Goal: Information Seeking & Learning: Learn about a topic

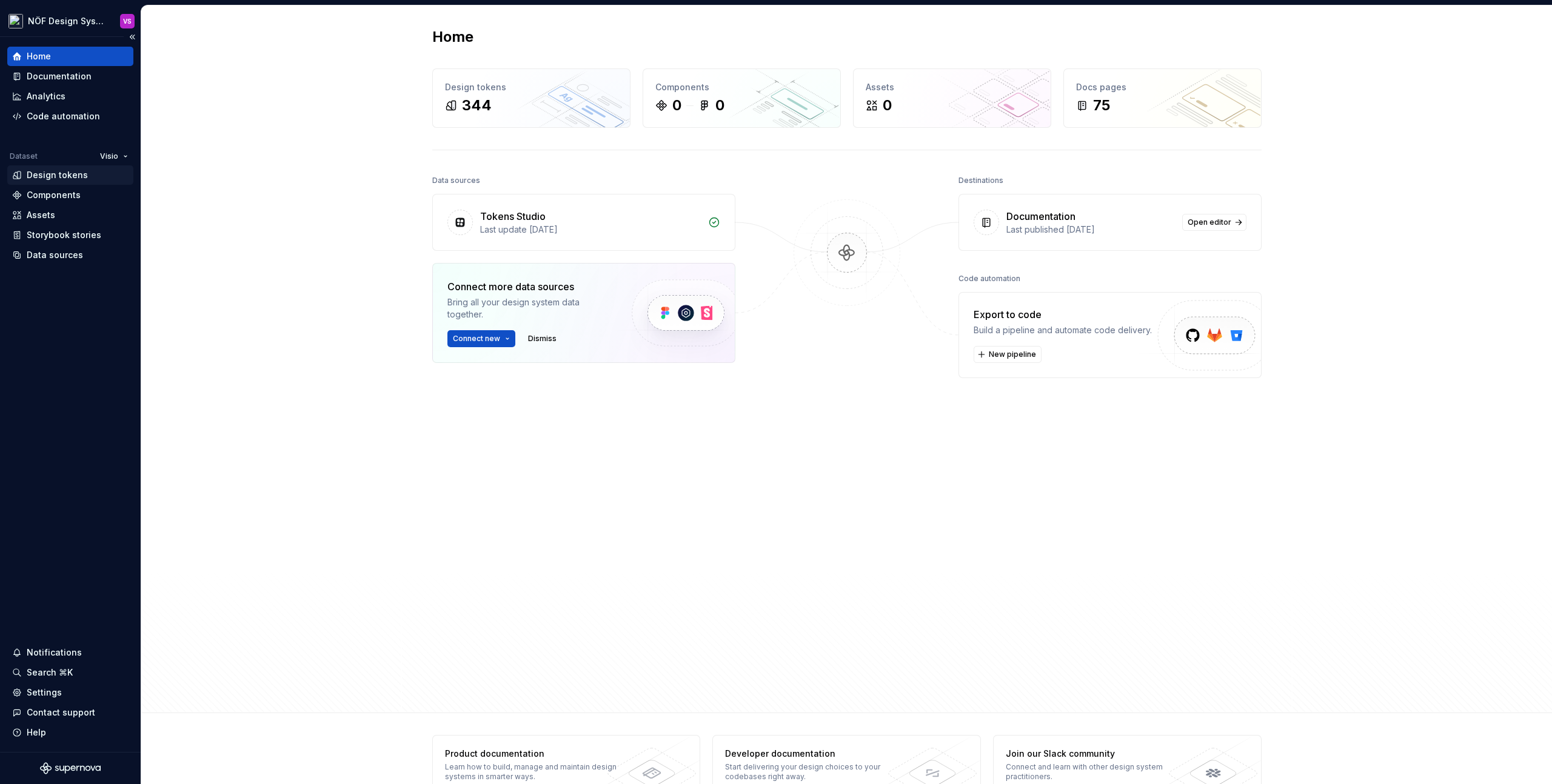
click at [58, 177] on div "Design tokens" at bounding box center [57, 175] width 61 height 12
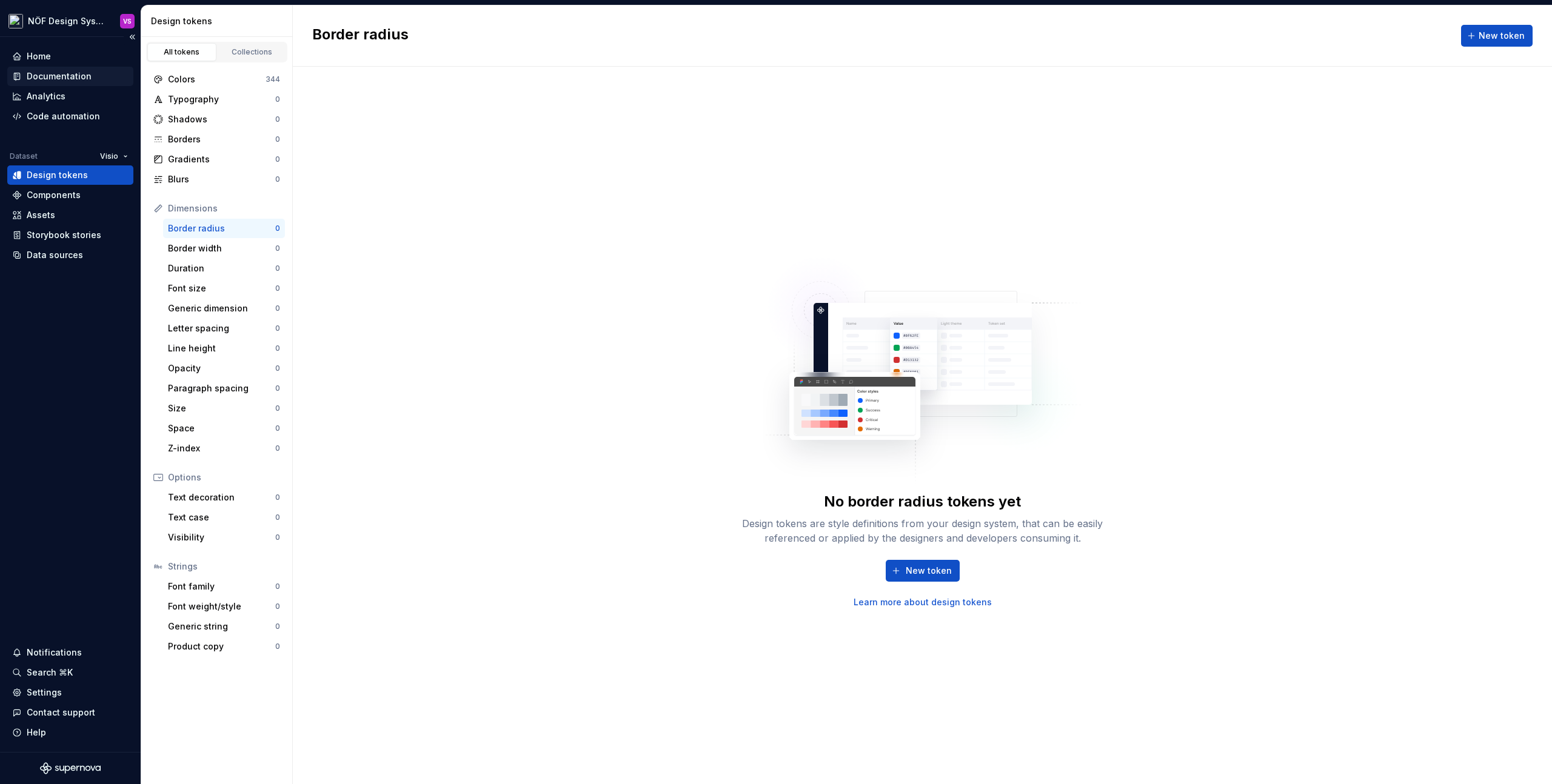
click at [48, 71] on div "Documentation" at bounding box center [59, 77] width 65 height 12
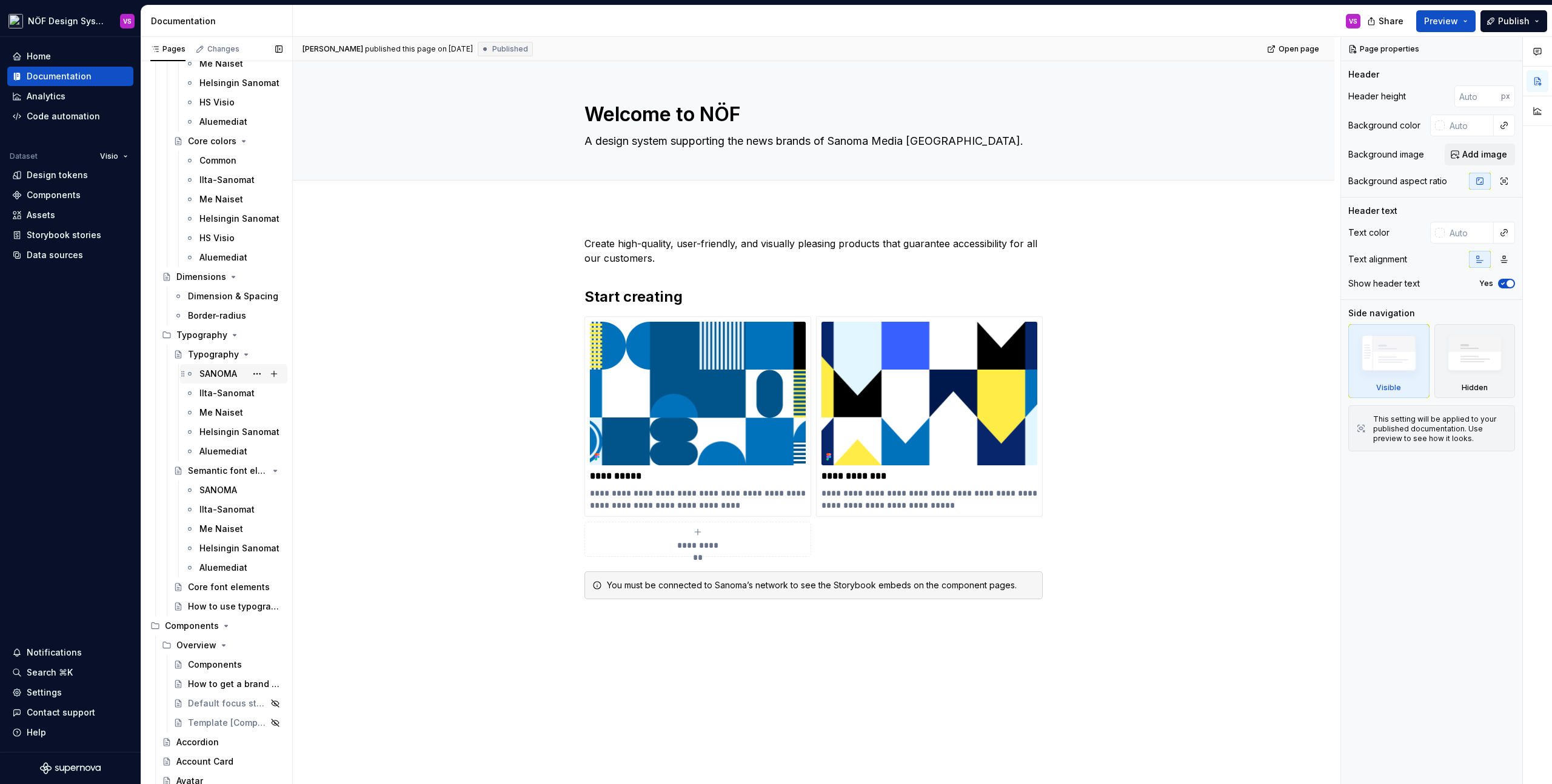
scroll to position [386, 0]
click at [206, 488] on div "SANOMA" at bounding box center [219, 487] width 37 height 12
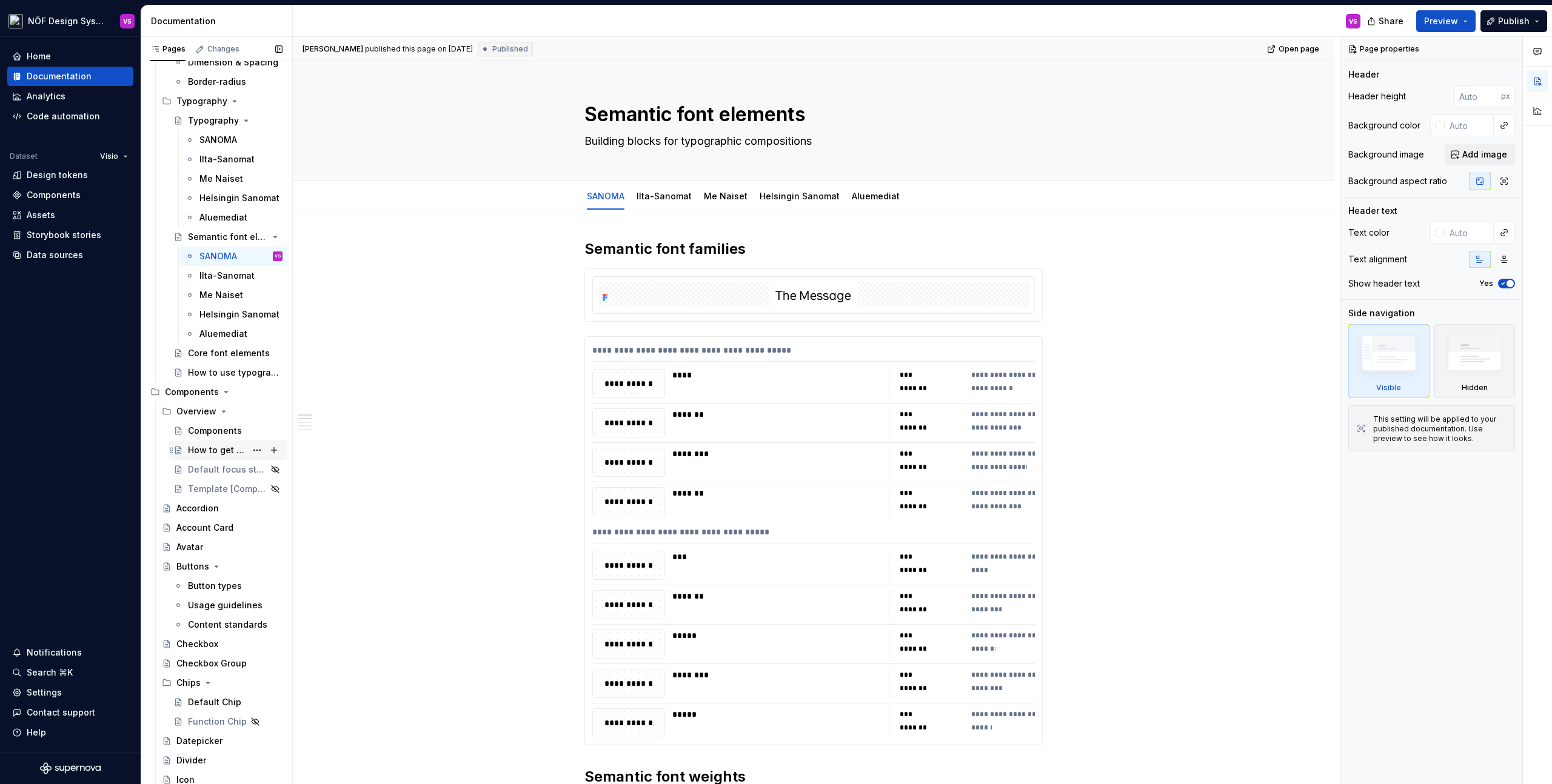
scroll to position [618, 0]
click at [202, 436] on div "Components" at bounding box center [235, 429] width 94 height 17
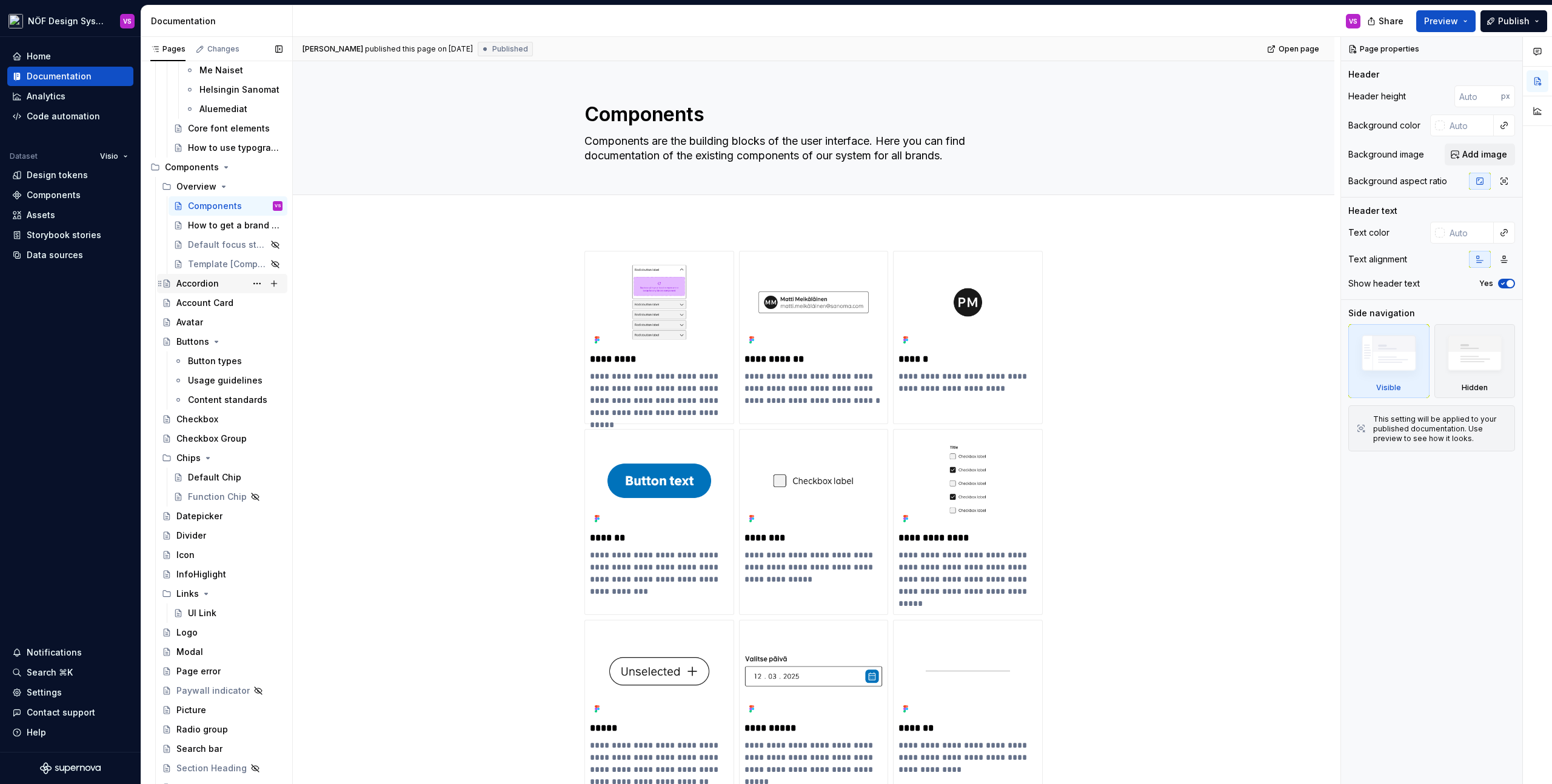
scroll to position [838, 0]
click at [153, 173] on icon "Page tree" at bounding box center [148, 171] width 9 height 9
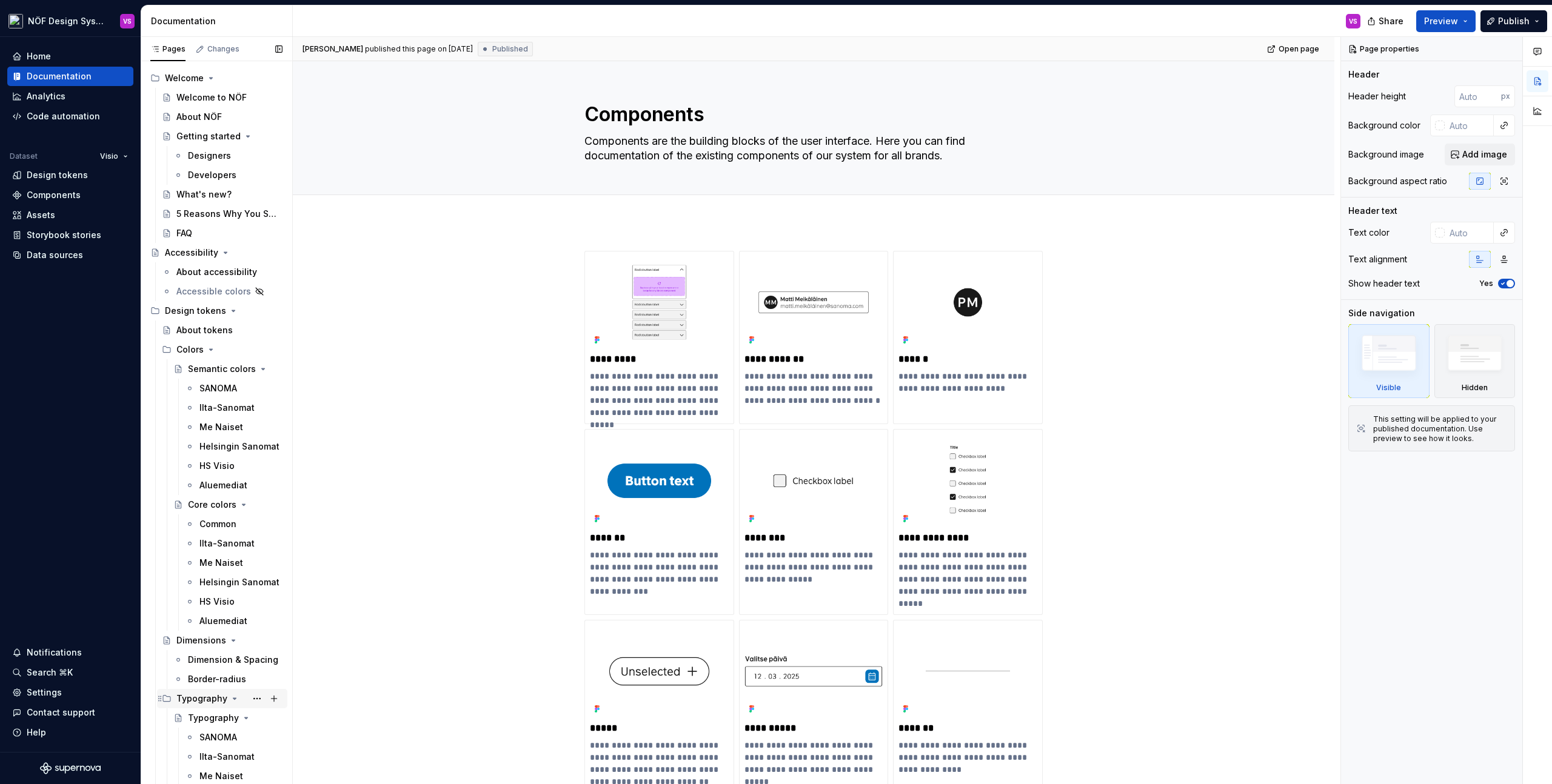
scroll to position [0, 0]
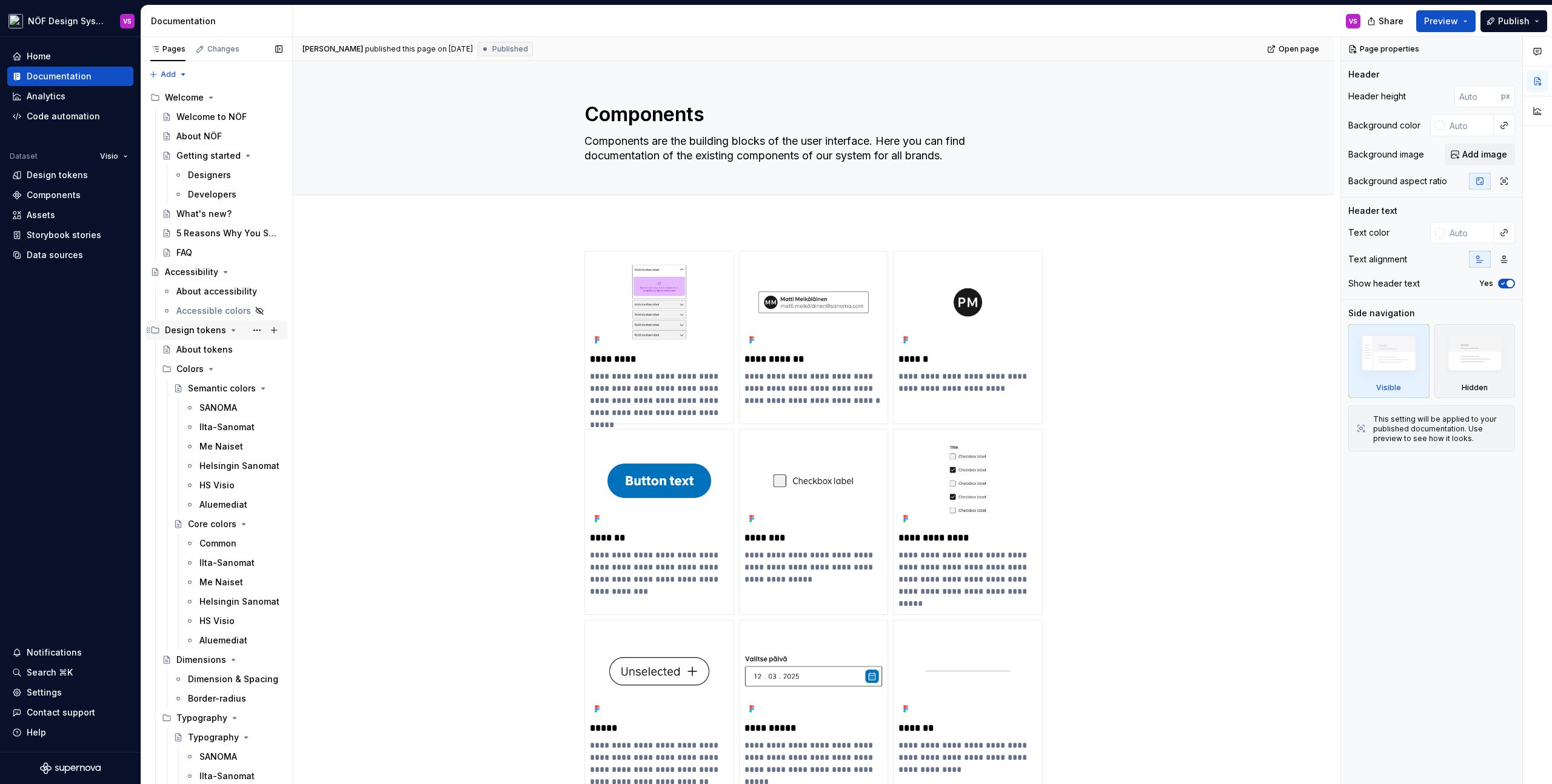
click at [155, 331] on icon "Page tree" at bounding box center [155, 330] width 9 height 9
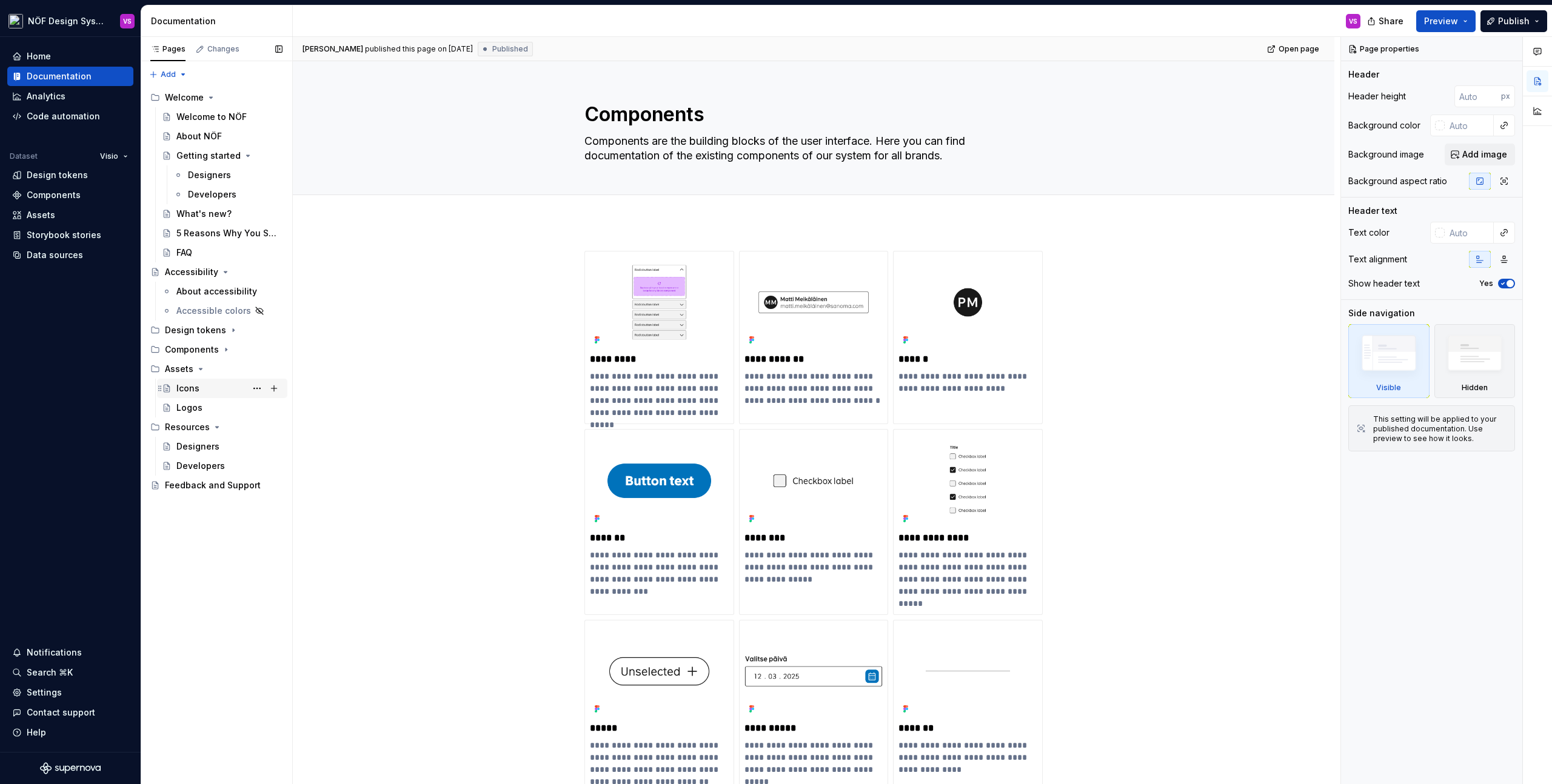
click at [180, 389] on div "Icons" at bounding box center [187, 389] width 23 height 12
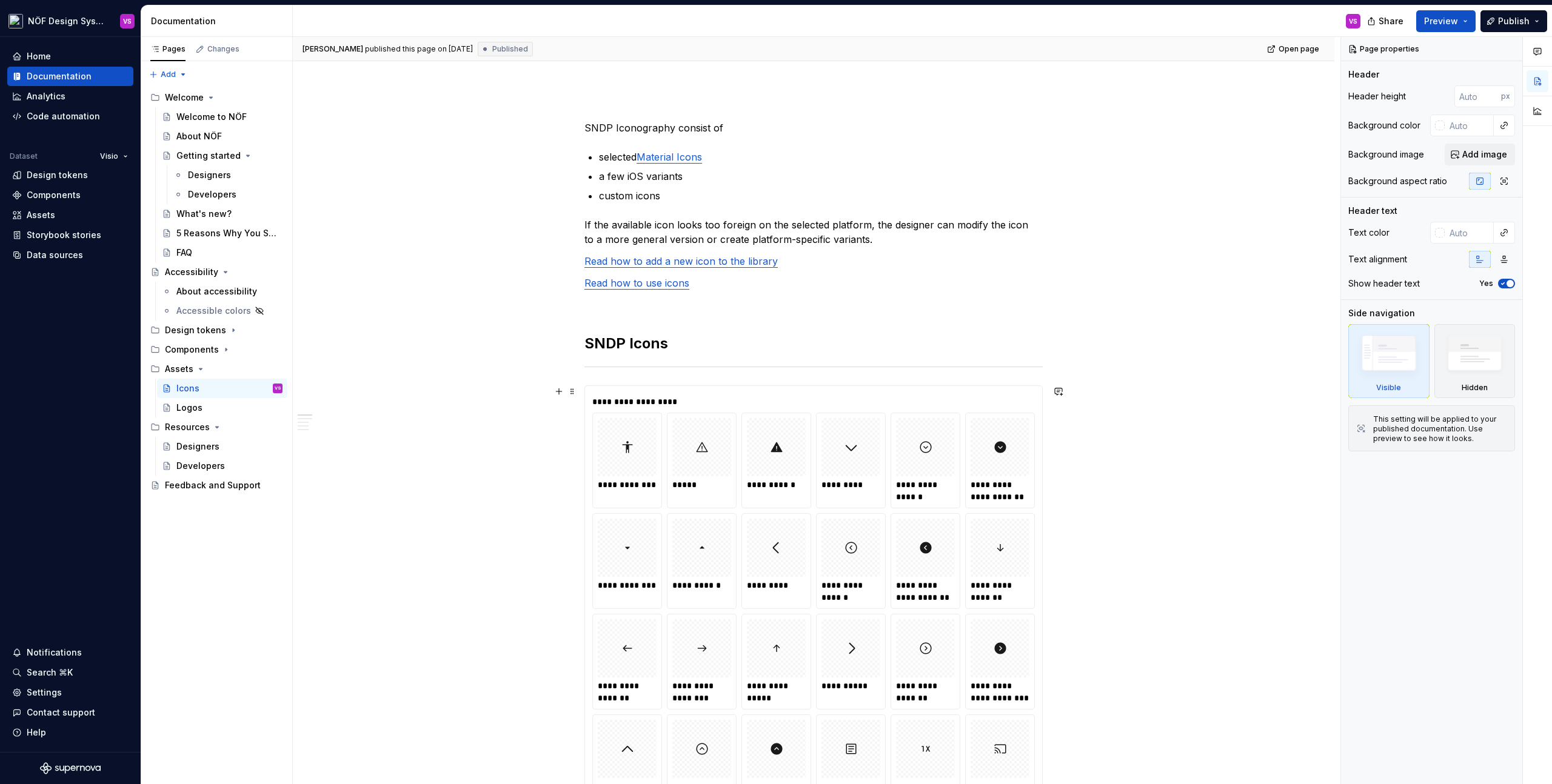
scroll to position [108, 0]
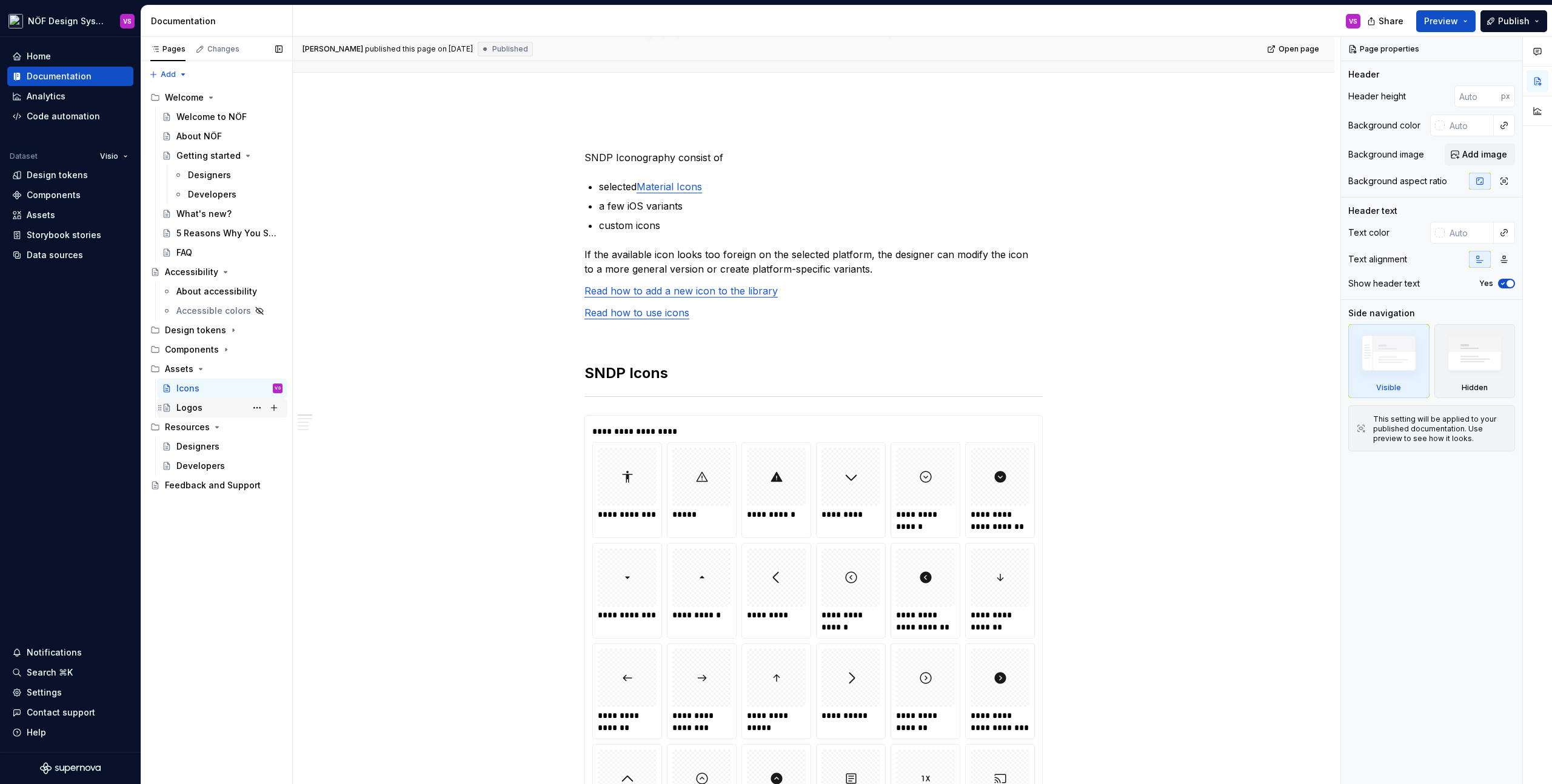
click at [197, 411] on div "Logos" at bounding box center [189, 408] width 26 height 12
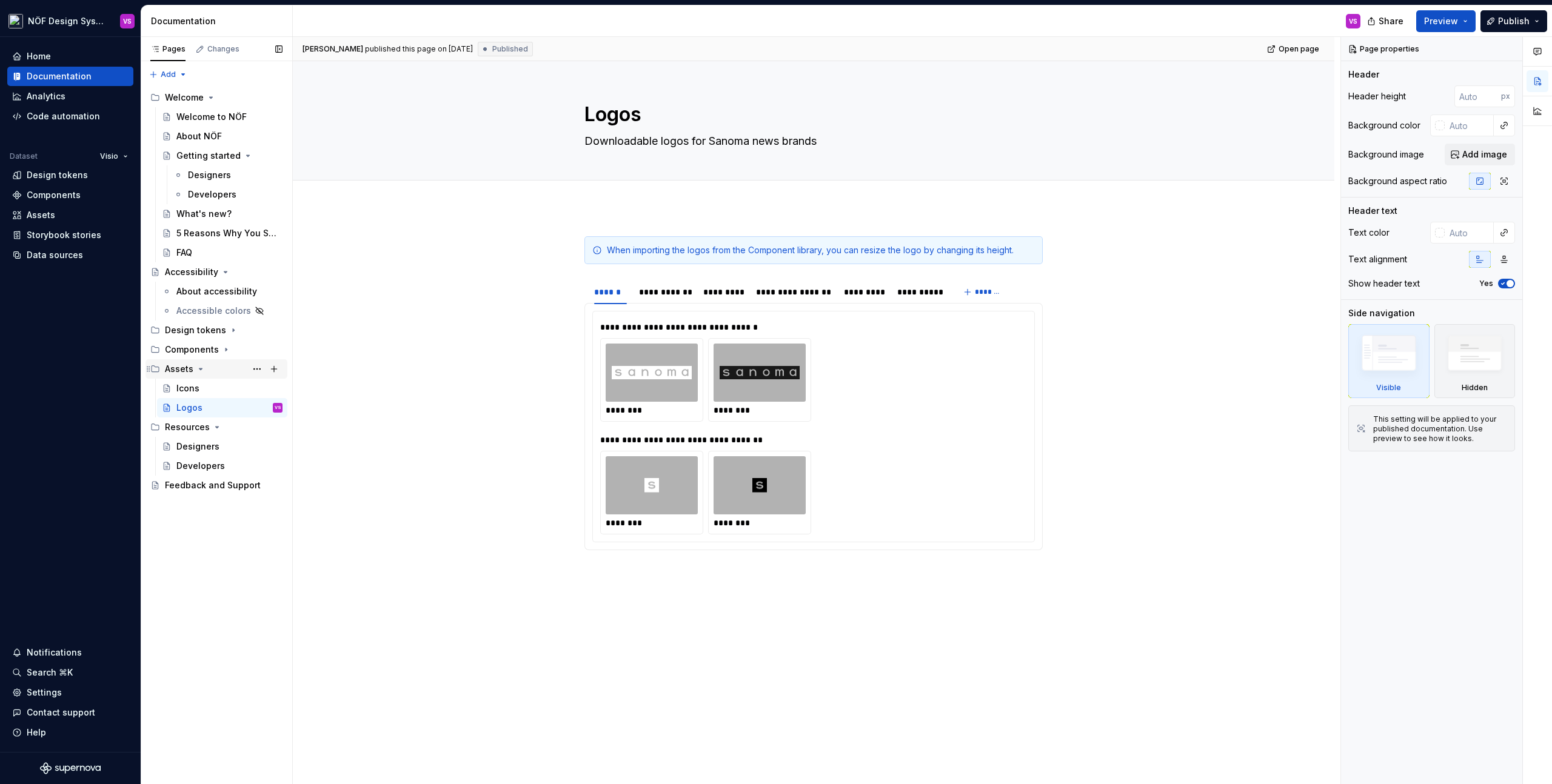
click at [155, 371] on icon "Page tree" at bounding box center [155, 368] width 9 height 9
click at [173, 426] on div "Developers" at bounding box center [222, 428] width 121 height 17
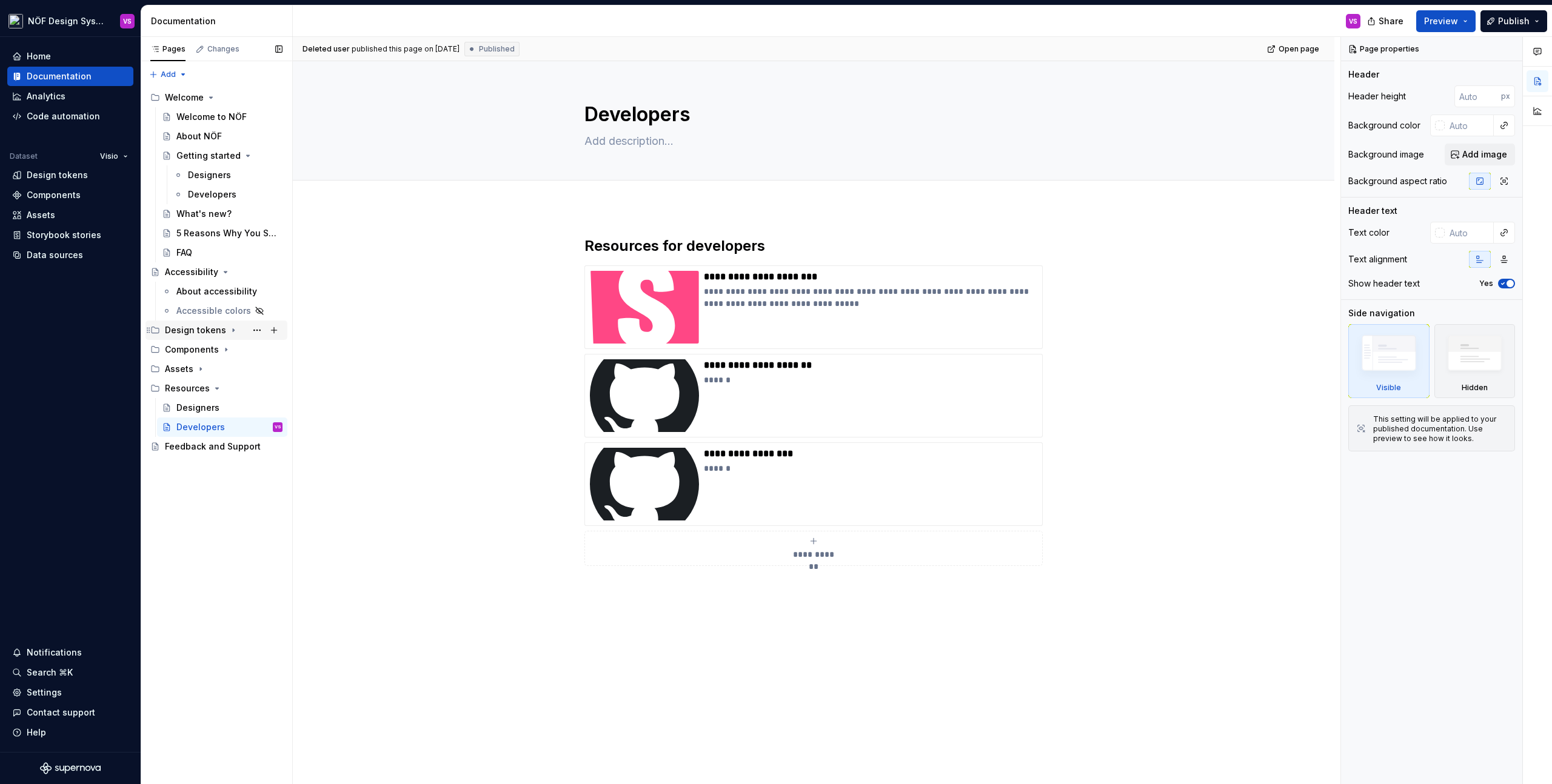
click at [204, 333] on div "Design tokens" at bounding box center [196, 330] width 61 height 12
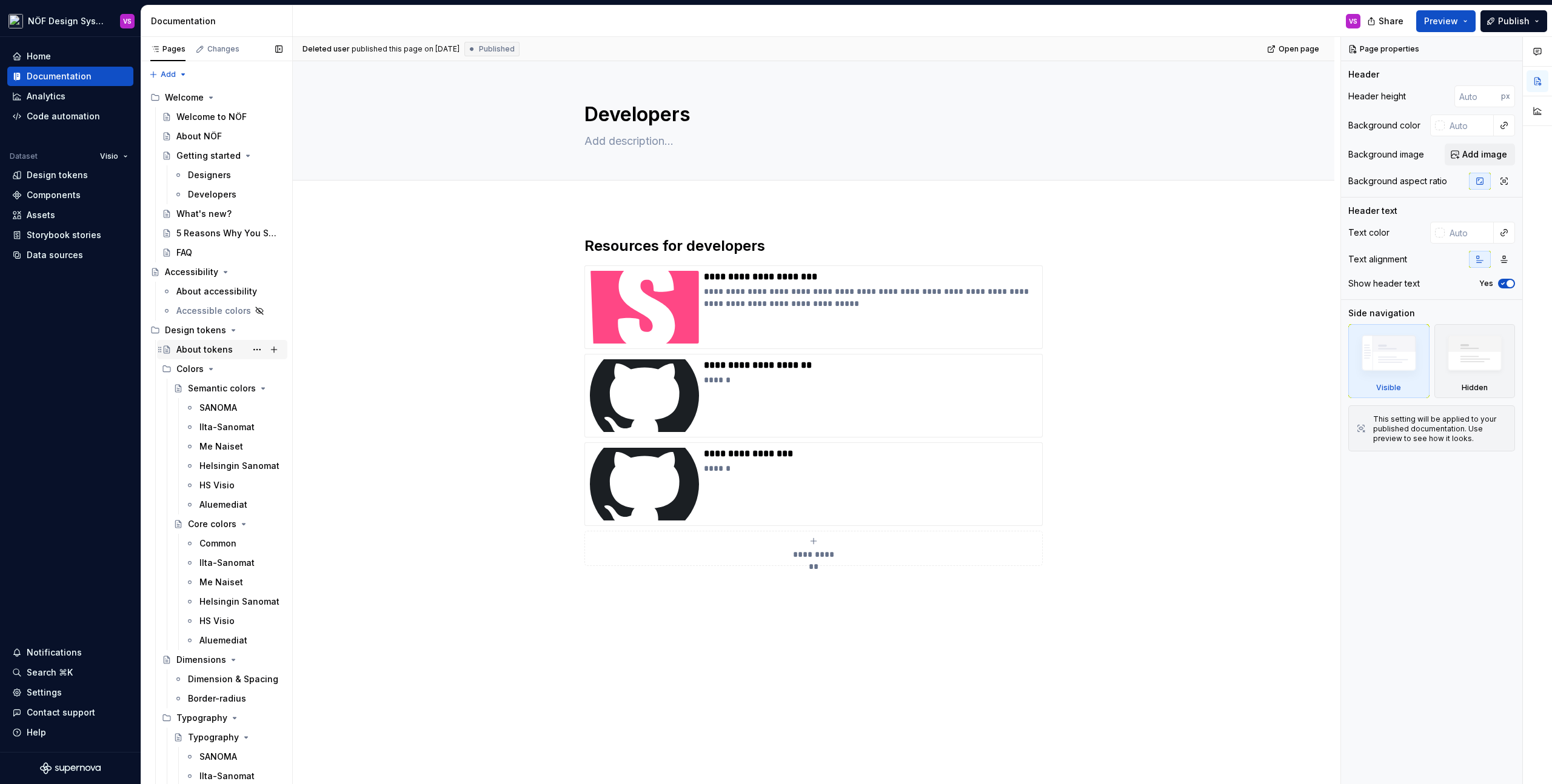
click at [197, 354] on div "About tokens" at bounding box center [204, 349] width 56 height 12
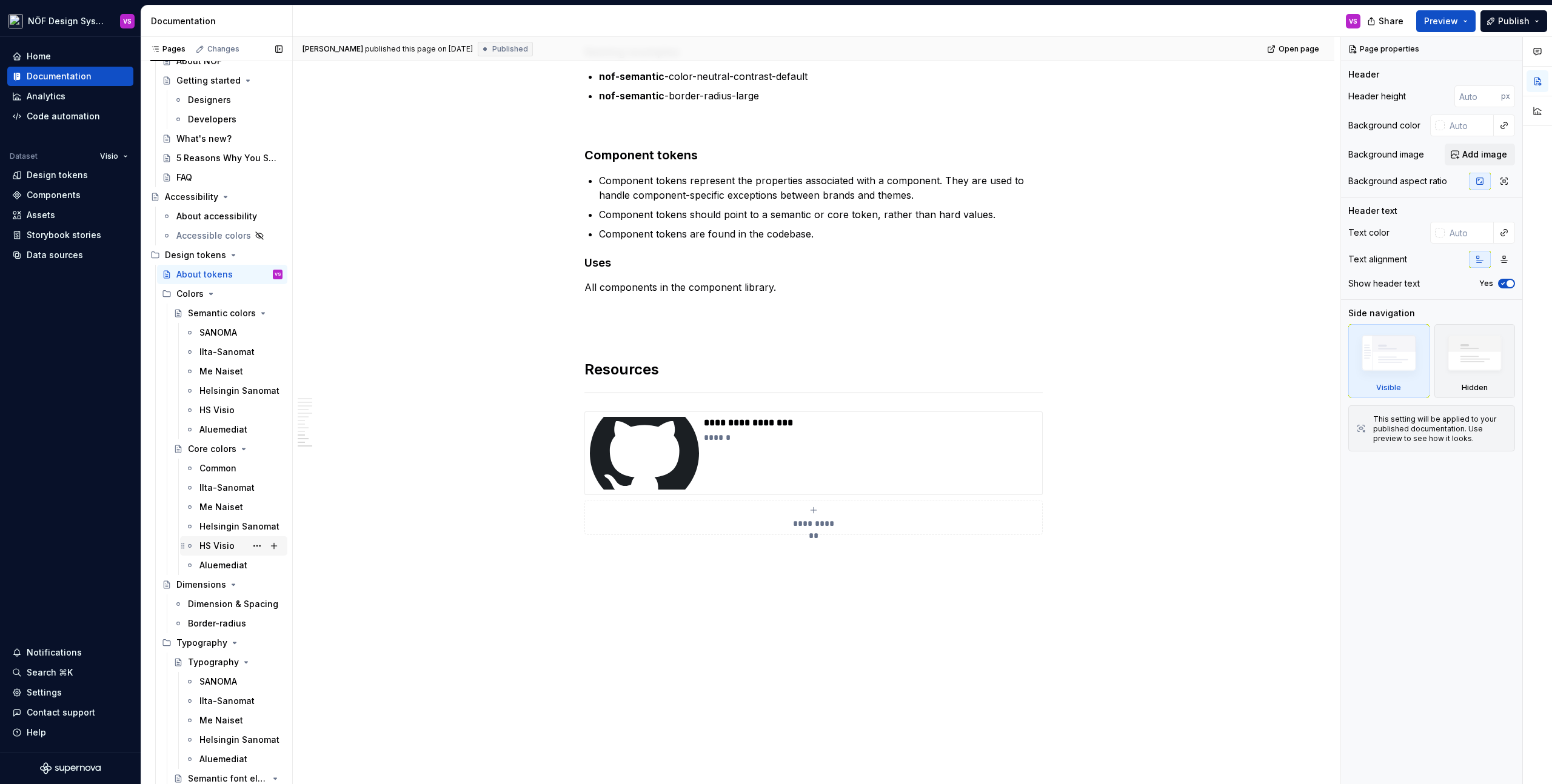
scroll to position [96, 0]
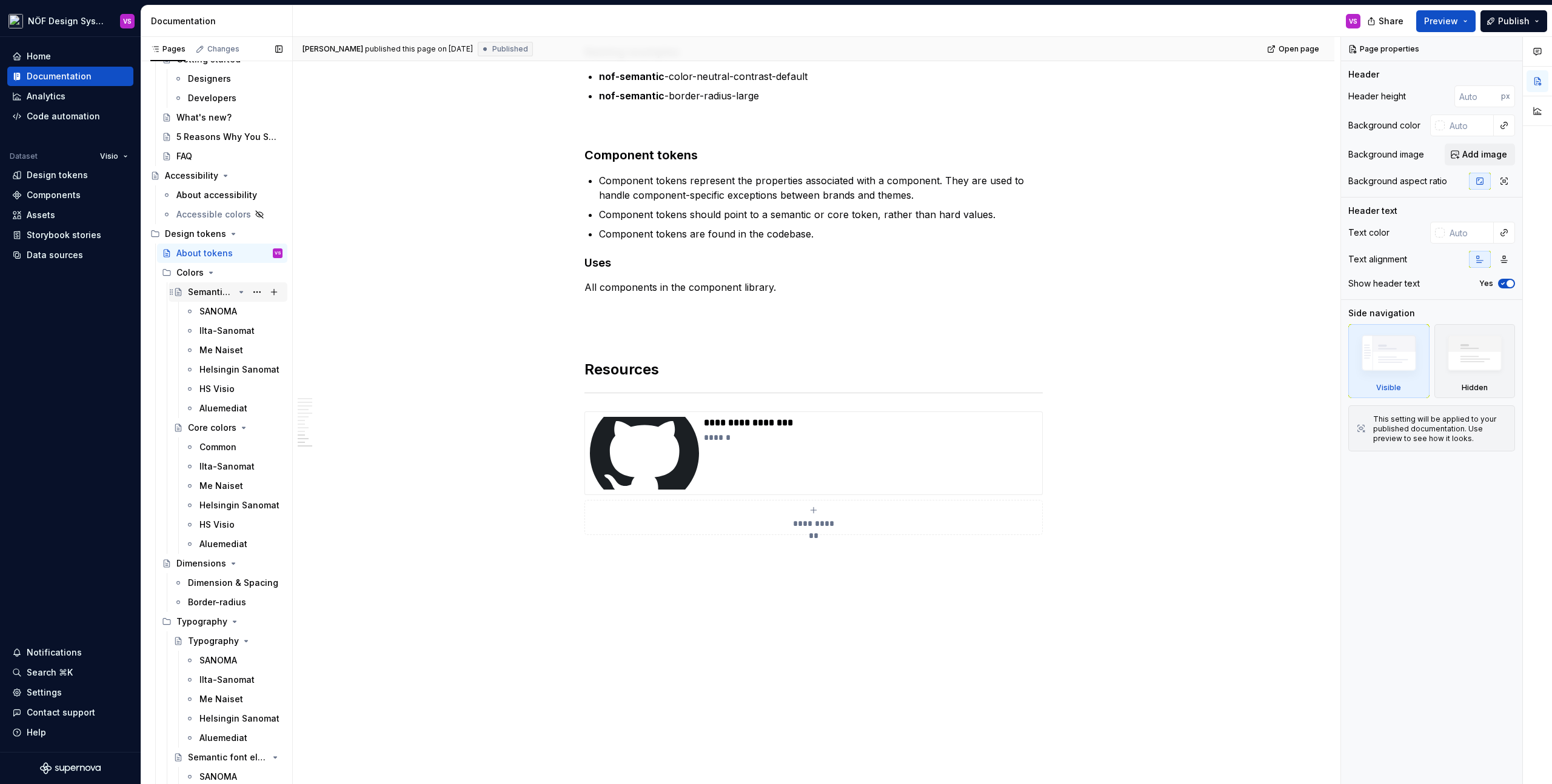
click at [208, 297] on div "Semantic colors" at bounding box center [211, 292] width 46 height 12
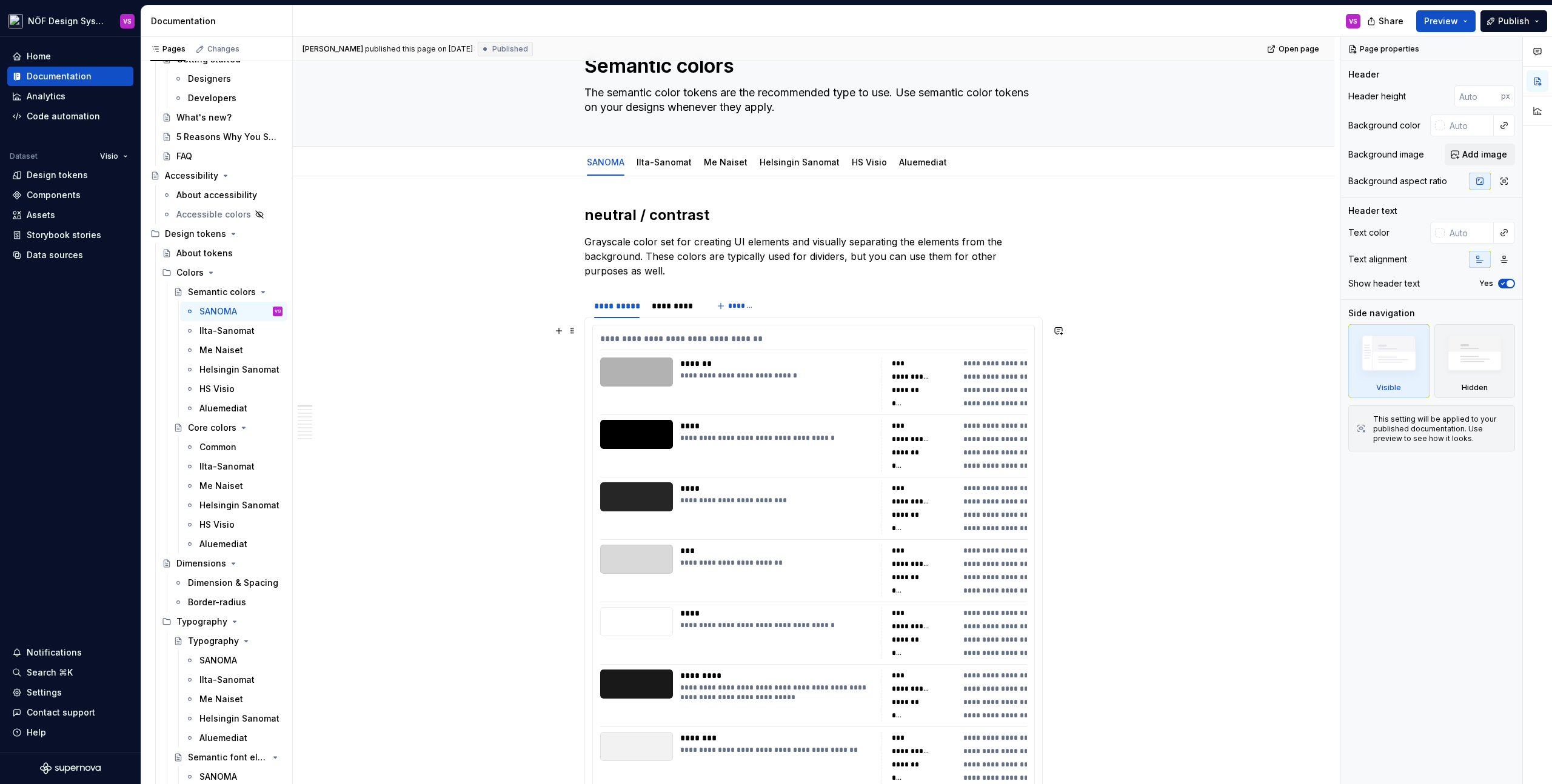
scroll to position [49, 0]
click at [187, 621] on div "Typography" at bounding box center [202, 622] width 51 height 12
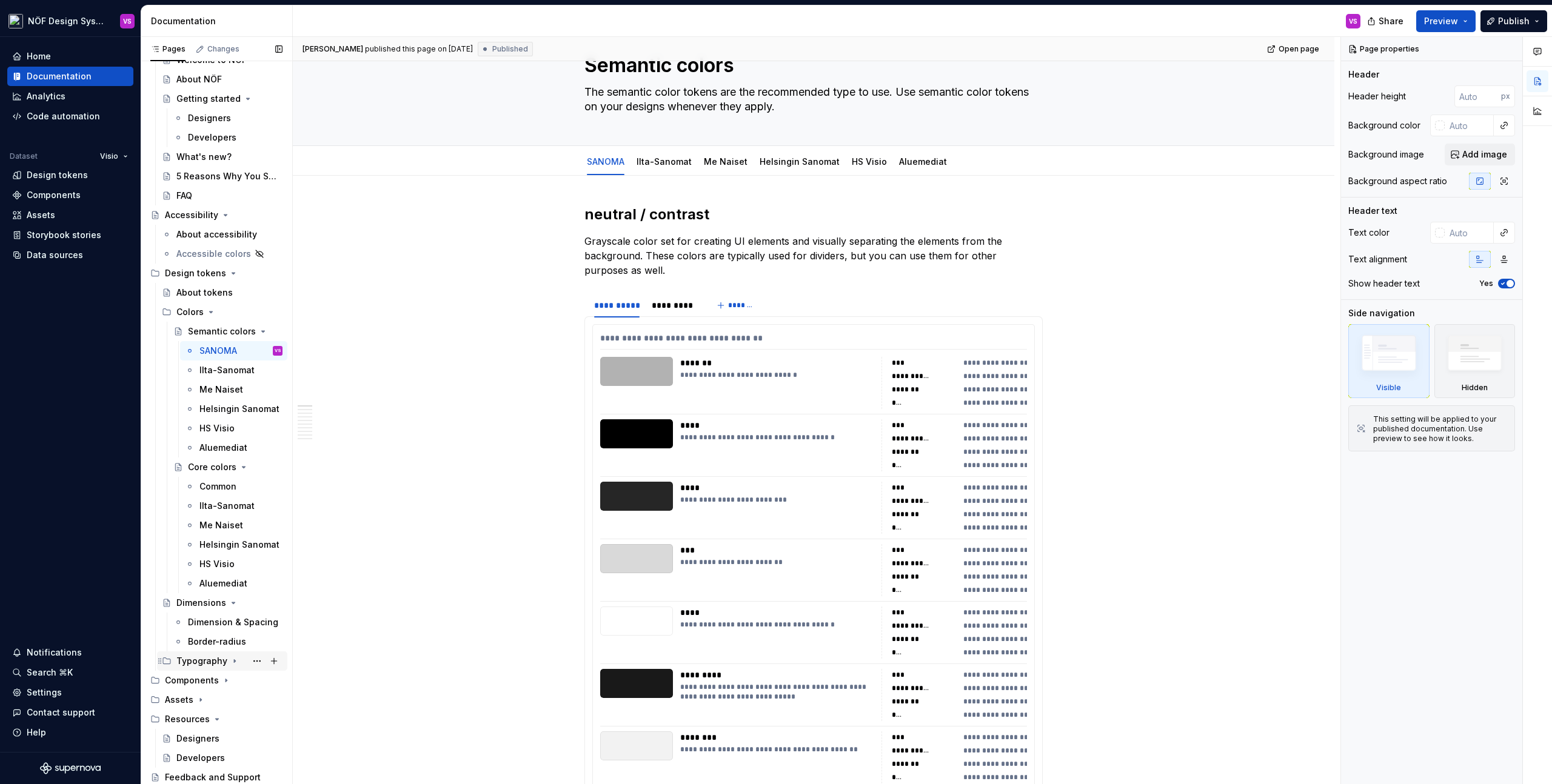
scroll to position [57, 0]
click at [185, 654] on div "Typography" at bounding box center [229, 662] width 106 height 17
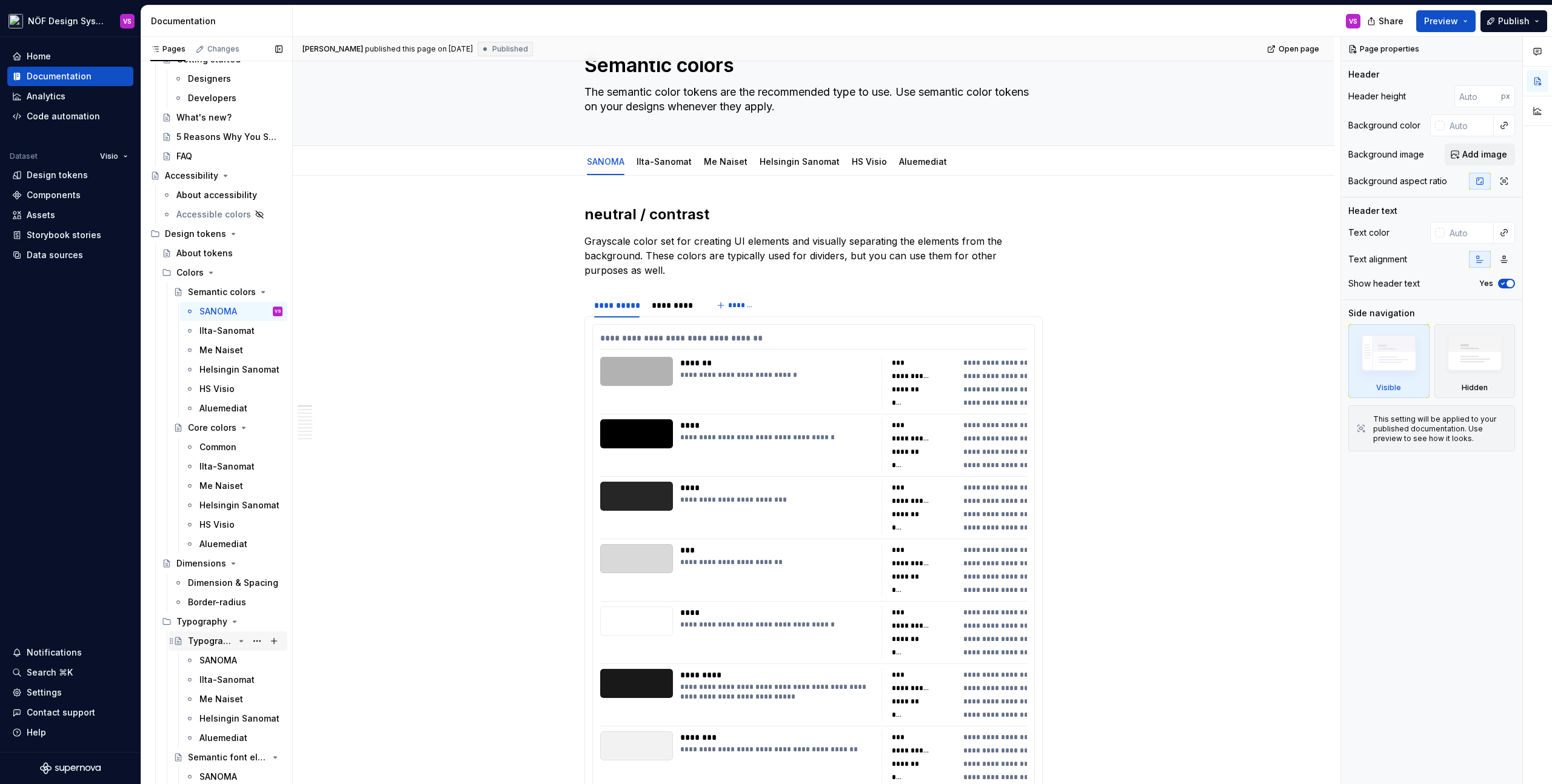
click at [203, 647] on div "Typography" at bounding box center [211, 641] width 46 height 12
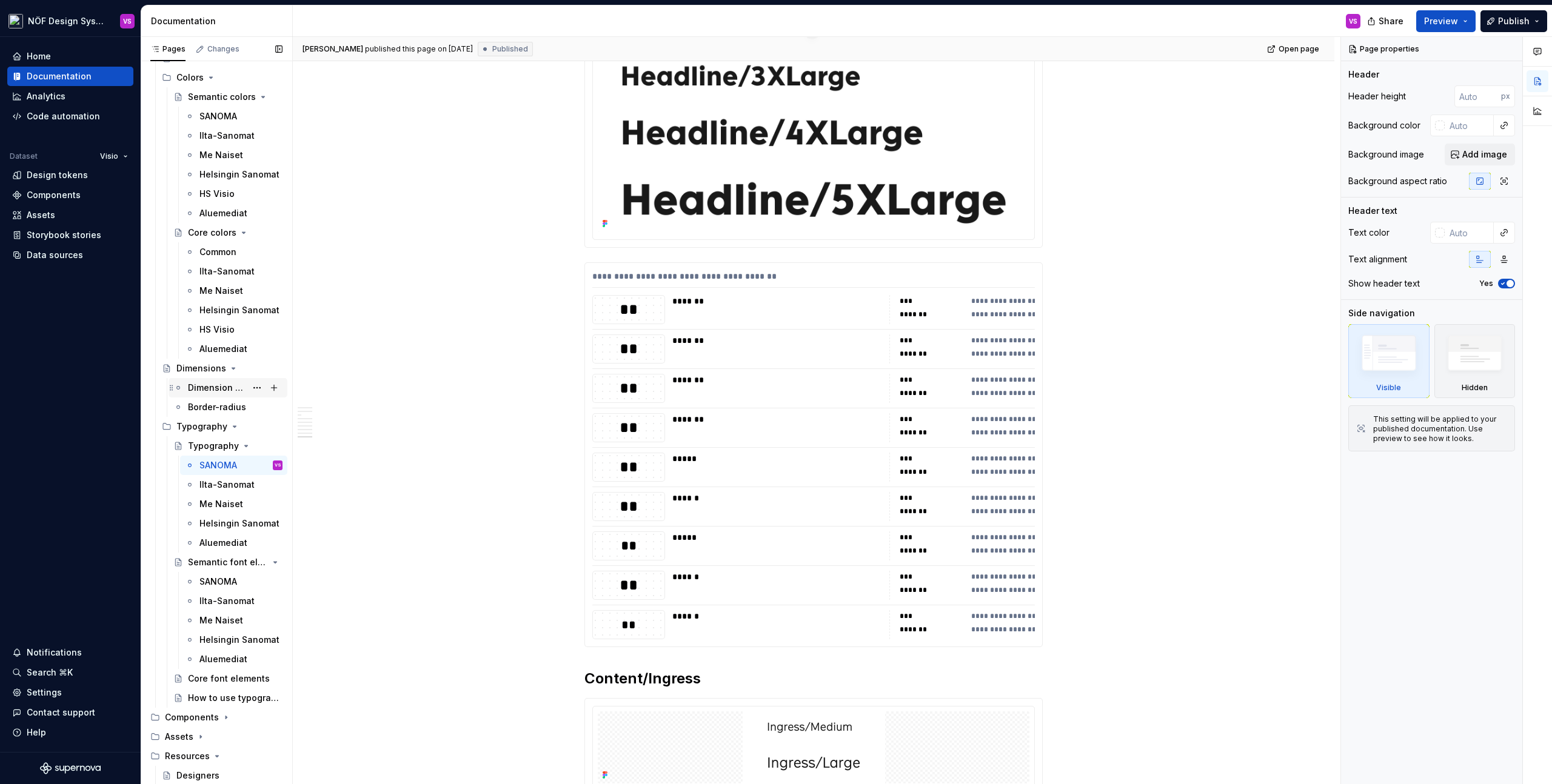
scroll to position [294, 0]
click at [214, 442] on div "Typography" at bounding box center [211, 443] width 46 height 12
click at [210, 461] on div "SANOMA" at bounding box center [219, 463] width 37 height 12
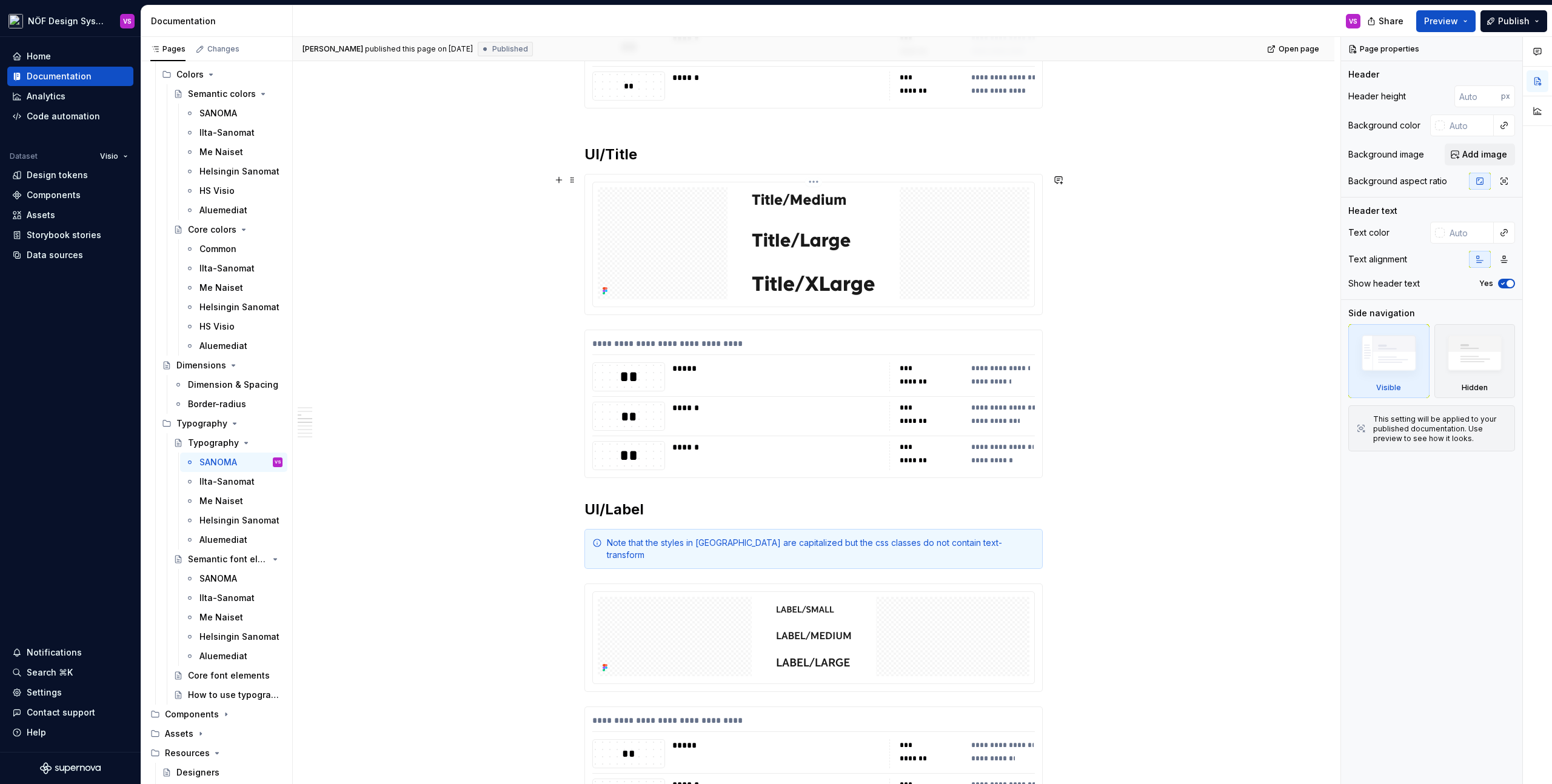
scroll to position [827, 0]
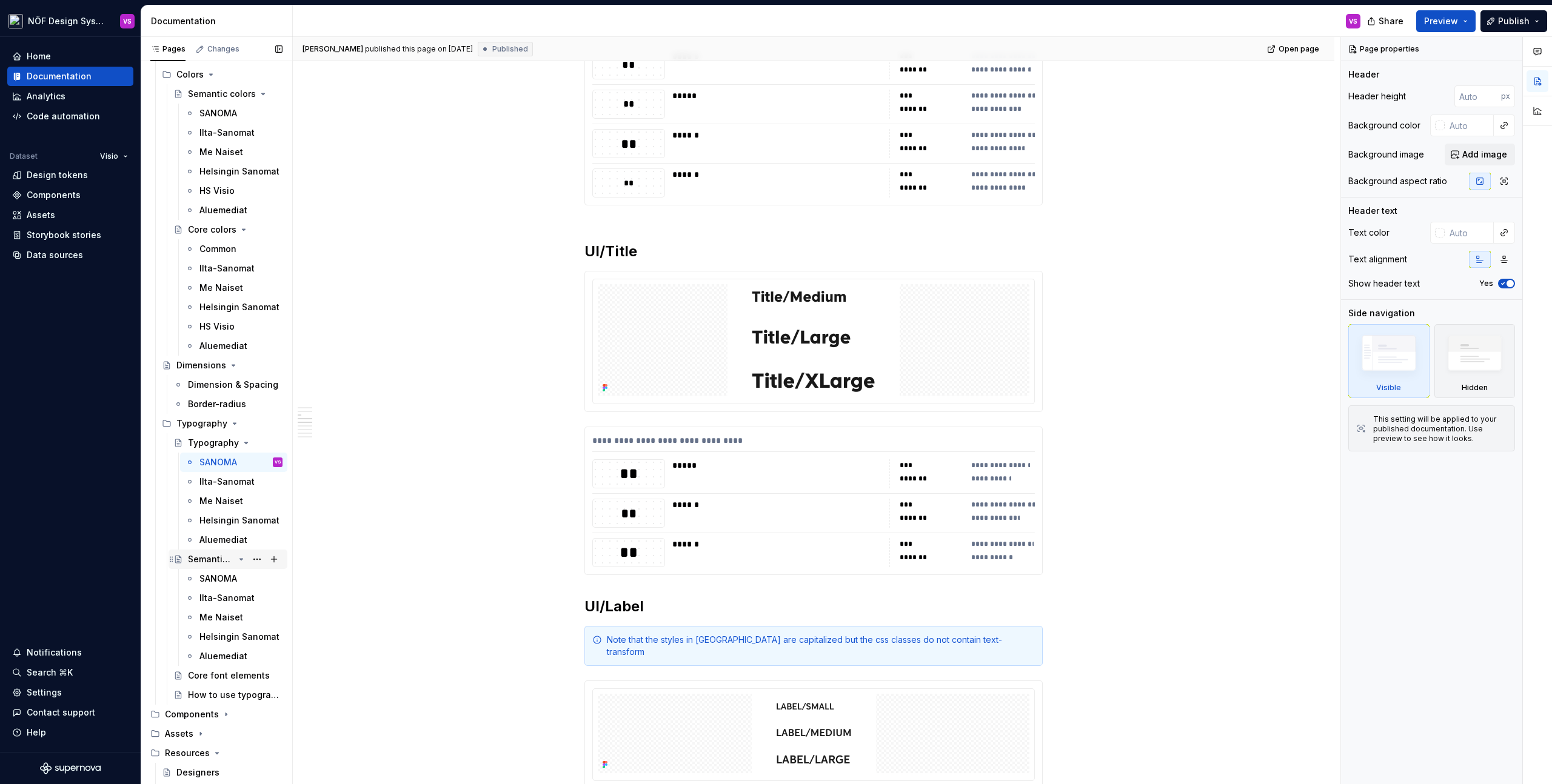
click at [219, 560] on div "Semantic font elements" at bounding box center [211, 560] width 46 height 12
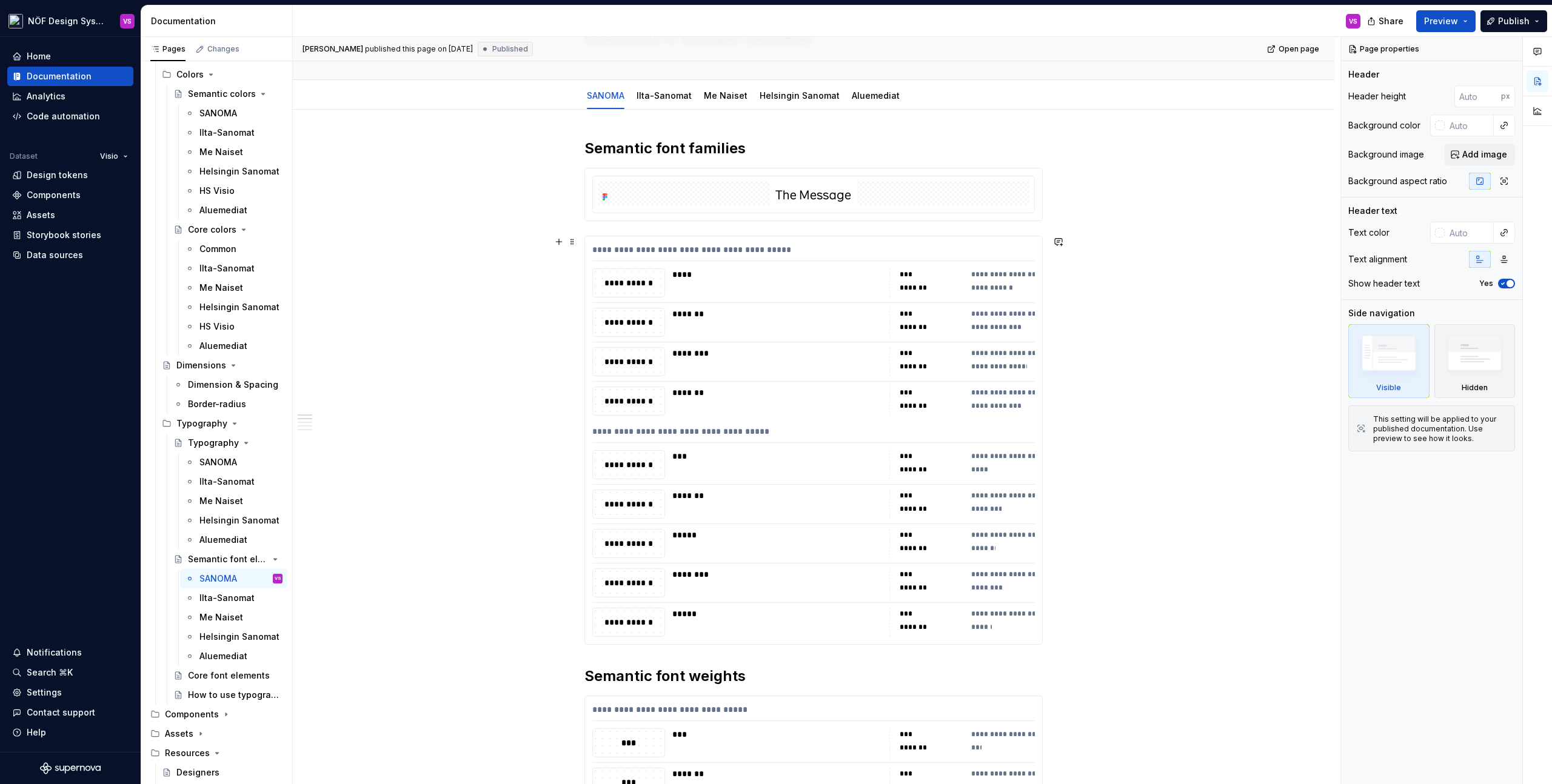
scroll to position [108, 0]
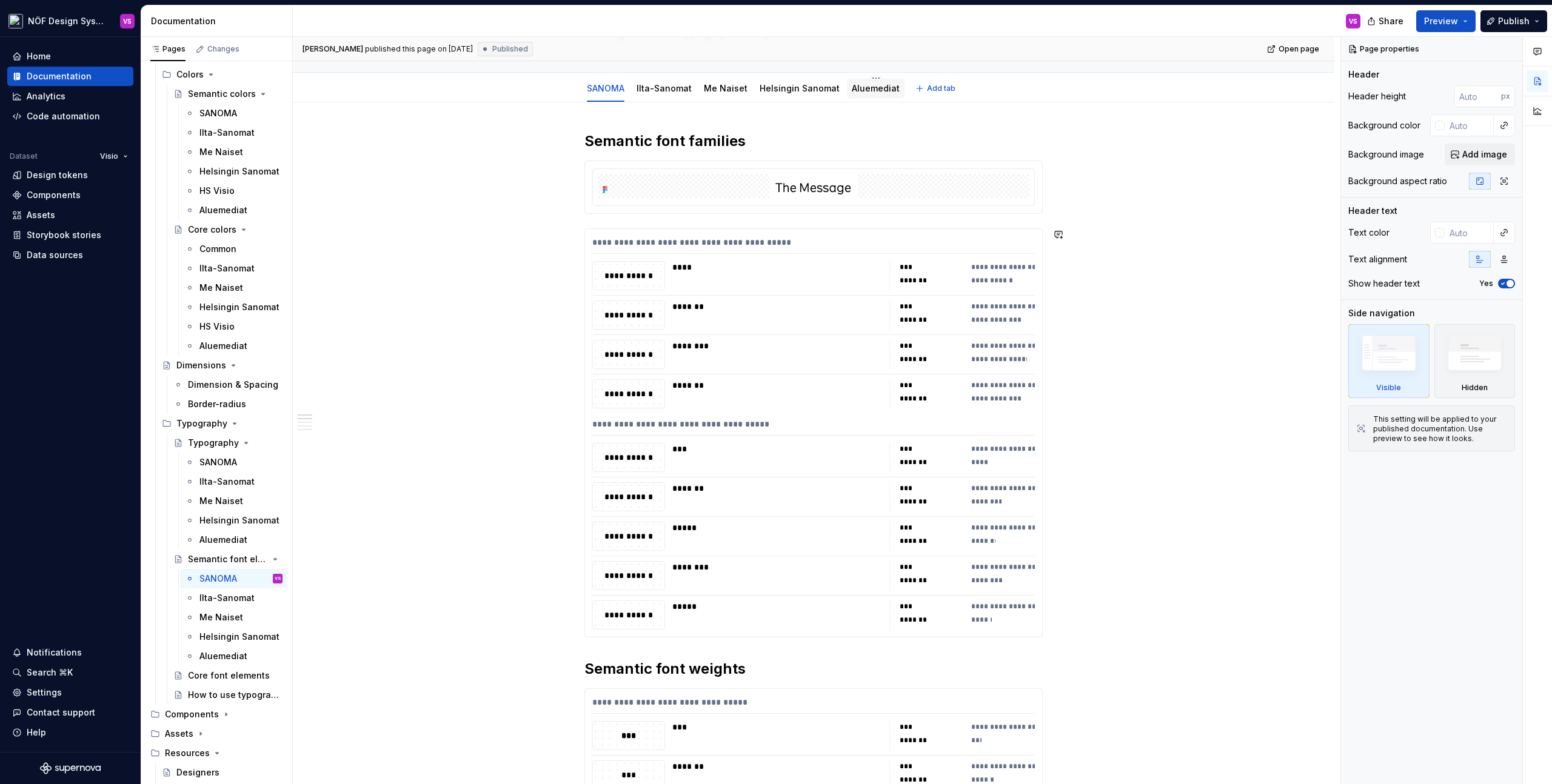
click at [862, 89] on link "Aluemediat" at bounding box center [876, 88] width 48 height 10
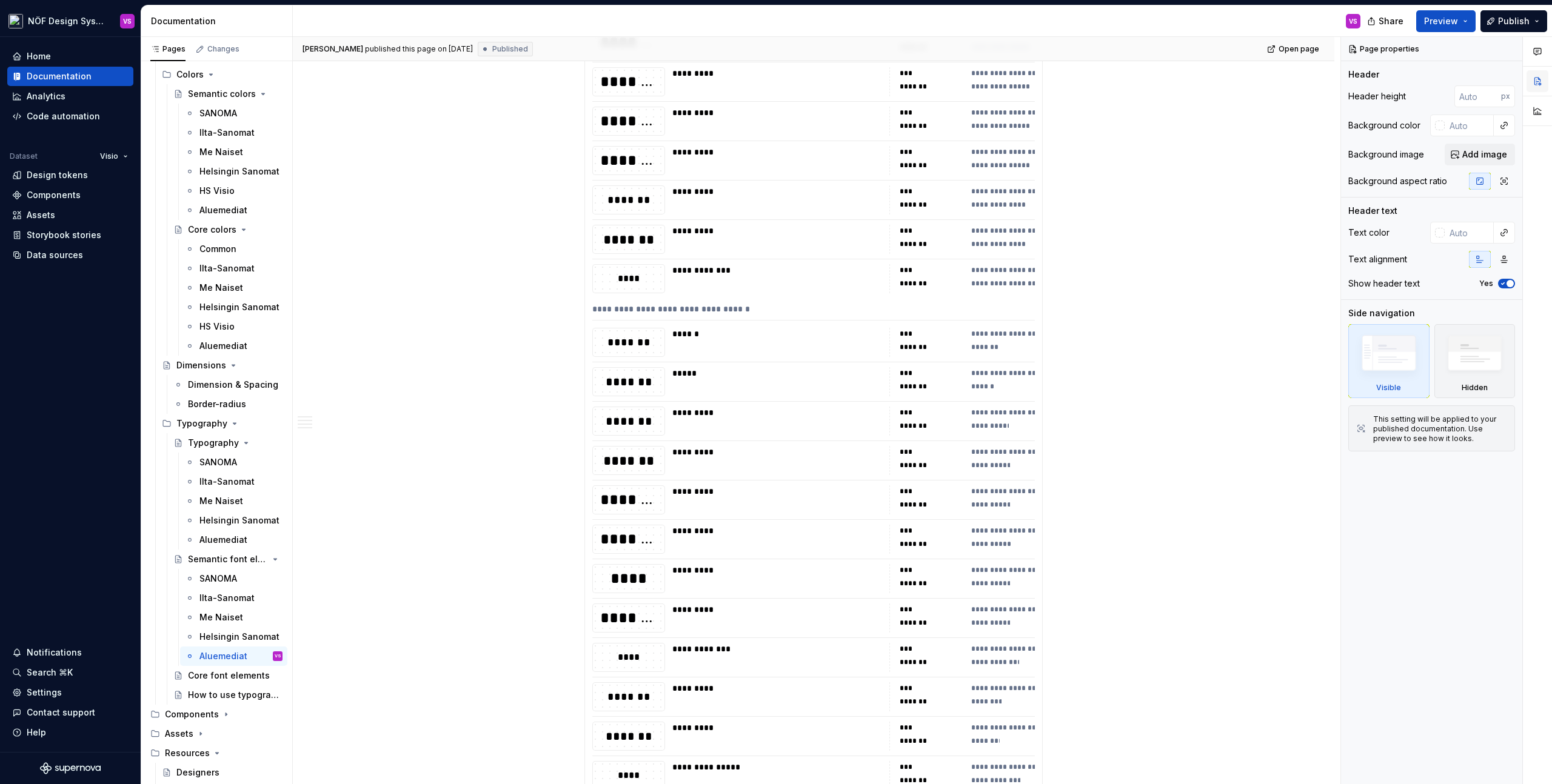
scroll to position [2290, 0]
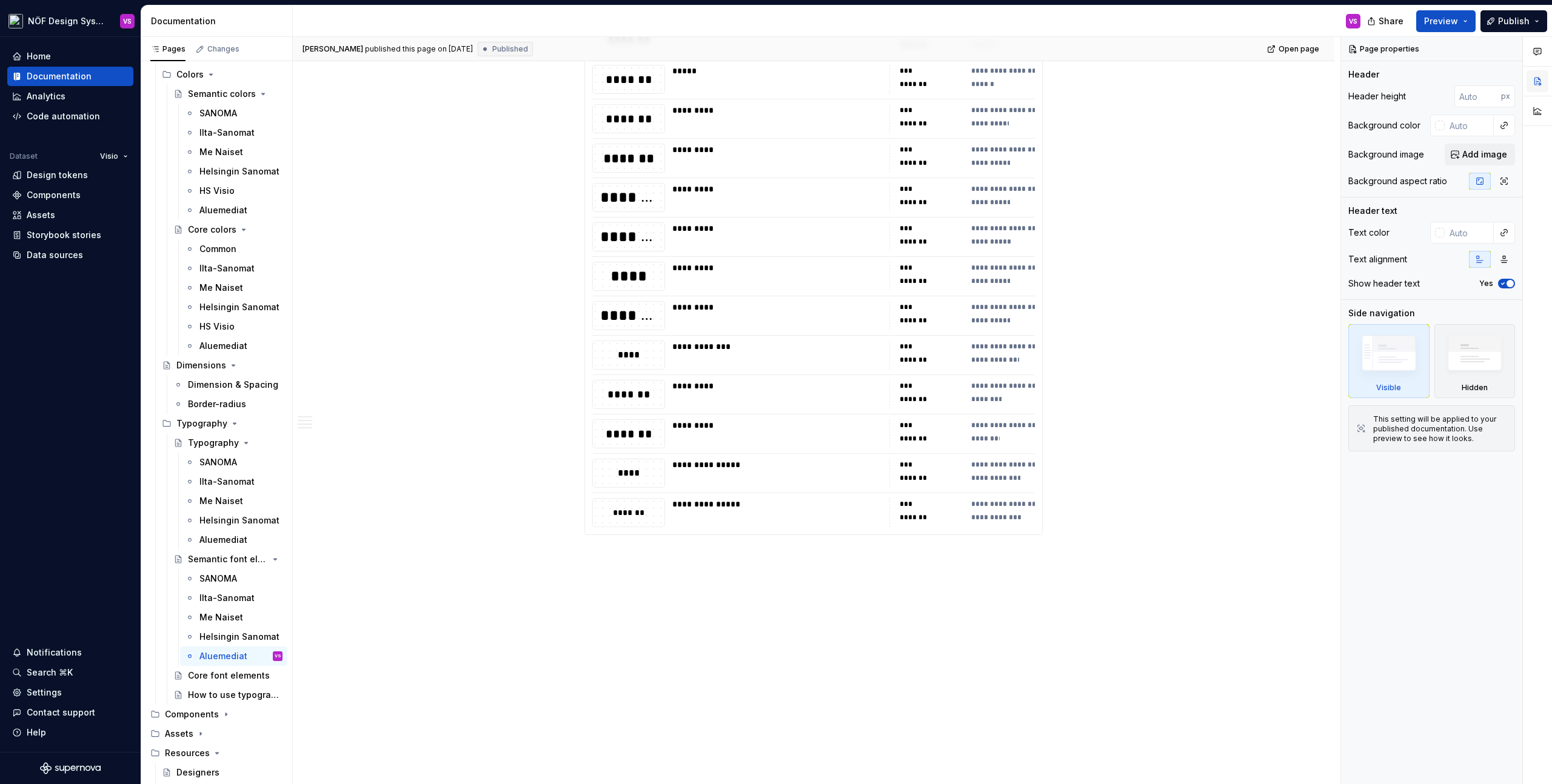
type textarea "*"
